Goal: Task Accomplishment & Management: Manage account settings

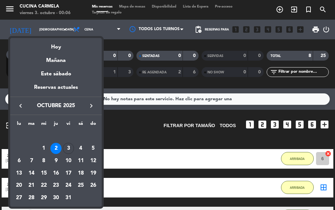
scroll to position [181, 0]
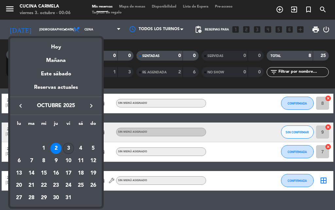
click at [67, 150] on div "3" at bounding box center [68, 148] width 11 height 11
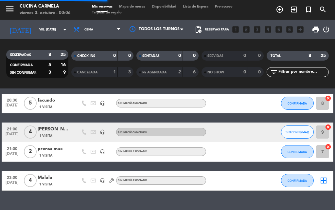
scroll to position [0, 0]
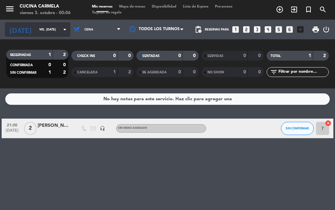
click at [44, 31] on input "vie. [DATE]" at bounding box center [57, 30] width 43 height 10
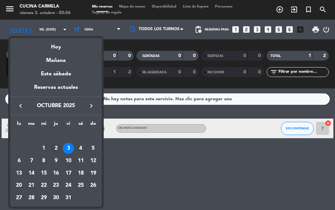
click at [55, 143] on div "2" at bounding box center [55, 148] width 11 height 11
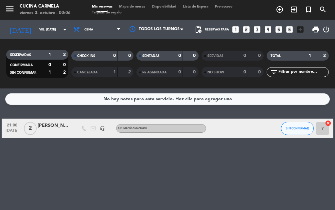
type input "[DEMOGRAPHIC_DATA] [DATE]"
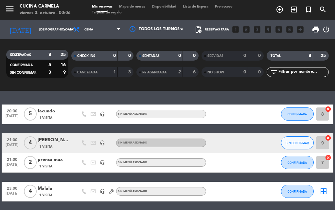
scroll to position [174, 0]
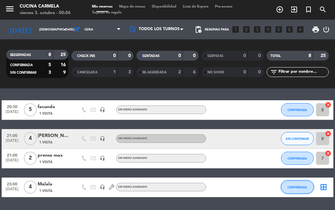
click at [297, 185] on span "CONFIRMADA" at bounding box center [297, 187] width 19 height 4
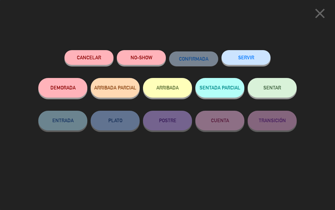
click at [166, 89] on button "ARRIBADA" at bounding box center [167, 88] width 49 height 20
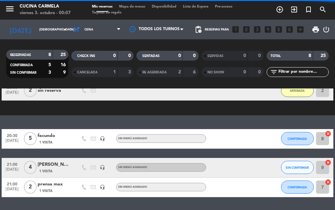
scroll to position [194, 0]
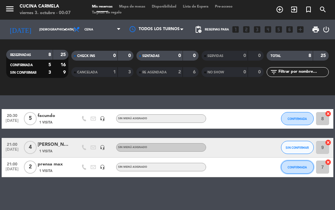
click at [291, 172] on button "CONFIRMADA" at bounding box center [297, 166] width 33 height 13
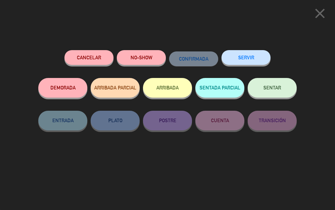
click at [172, 91] on button "ARRIBADA" at bounding box center [167, 88] width 49 height 20
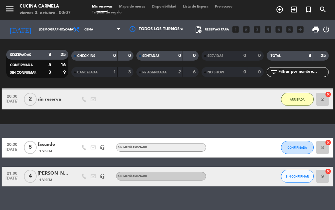
click at [292, 177] on span "SIN CONFIRMAR" at bounding box center [297, 177] width 23 height 4
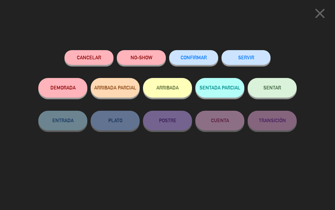
click at [180, 91] on button "ARRIBADA" at bounding box center [167, 88] width 49 height 20
